Goal: Check status

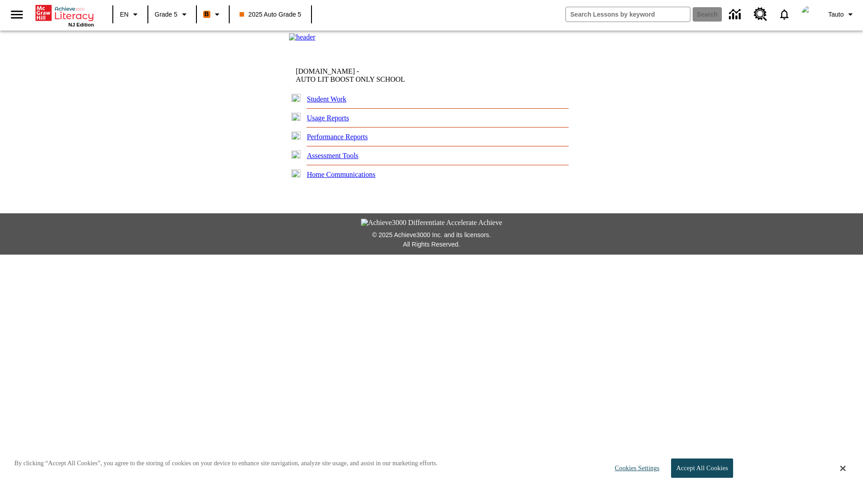
click at [330, 103] on link "Student Work" at bounding box center [327, 99] width 40 height 8
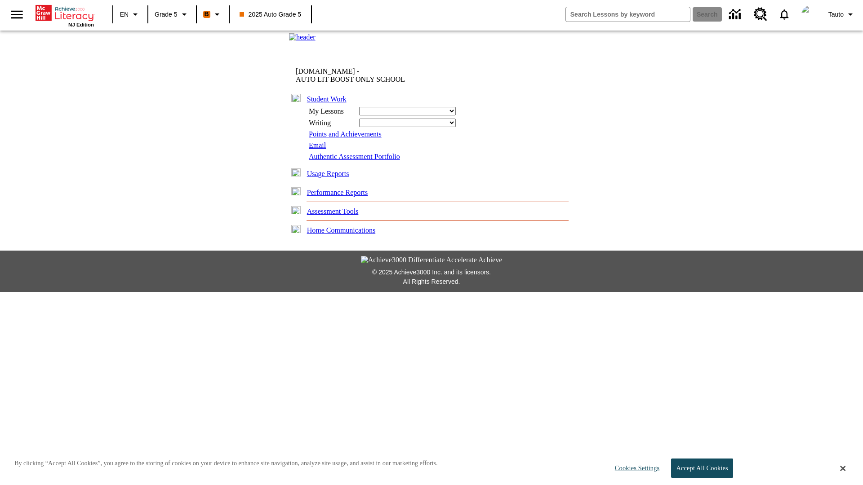
select select "/options/reports/?report_id=12&atype=4&section=2"
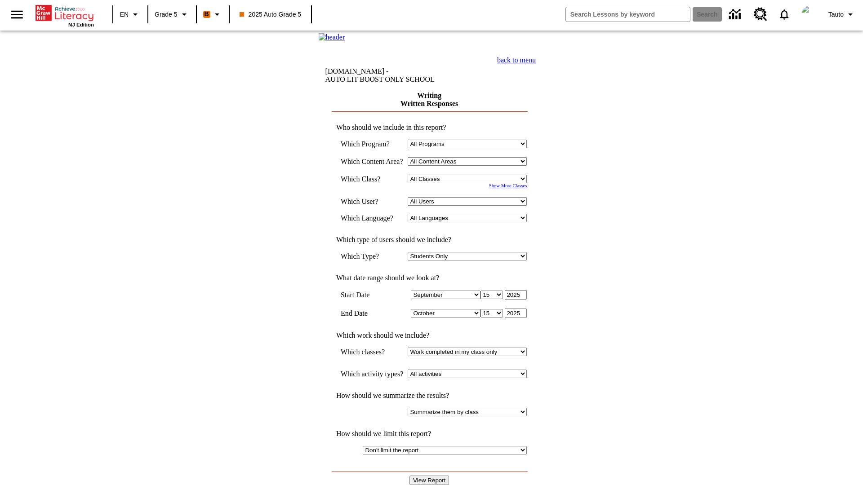
click at [470, 183] on select "Select a Class: All Classes 2025 Auto Grade 5 OL 2025 Auto Grade 6" at bounding box center [467, 179] width 119 height 9
select select "11133131"
click at [470, 206] on select "All Users Cat, Sautoen Cat, Sautoes Cat1, Sautoss Donotlogin, Sautoen Twoschool…" at bounding box center [467, 201] width 119 height 9
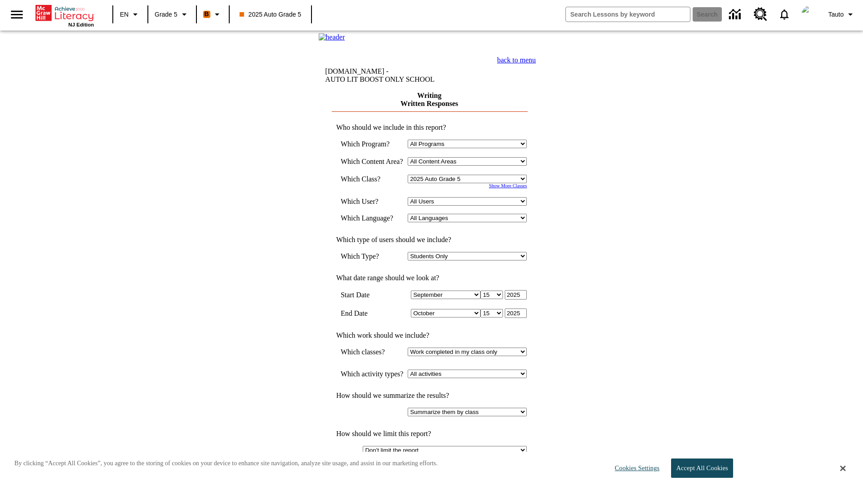
select select "21437107"
